Goal: Information Seeking & Learning: Learn about a topic

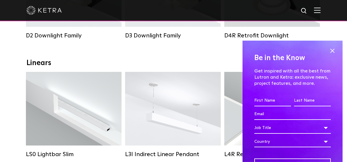
scroll to position [29, 0]
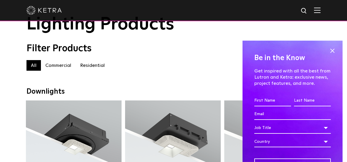
click at [95, 67] on label "Residential" at bounding box center [93, 65] width 34 height 11
click at [328, 50] on span at bounding box center [332, 51] width 9 height 9
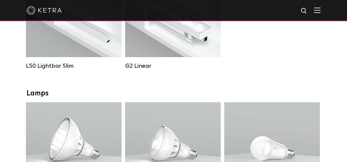
scroll to position [324, 0]
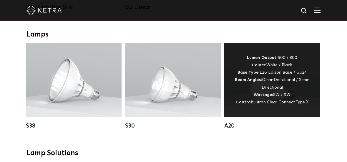
click at [272, 94] on div "Lumen Output: 600 / 800 Colors: White / Black Base Type: E26 Edison Base / GU24…" at bounding box center [272, 80] width 78 height 52
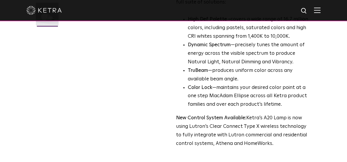
scroll to position [147, 0]
